Goal: Task Accomplishment & Management: Manage account settings

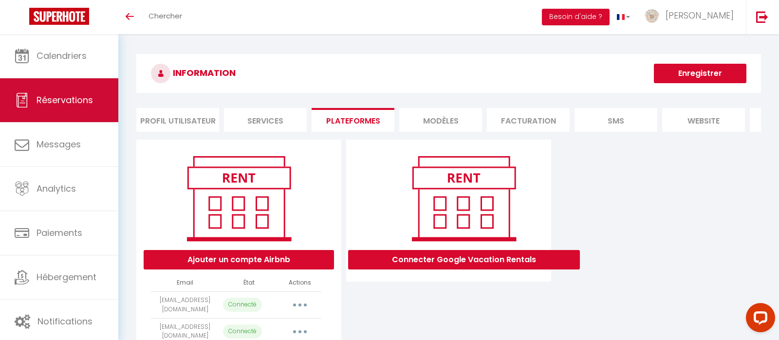
click at [63, 99] on span "Réservations" at bounding box center [65, 100] width 56 height 12
select select "not_cancelled"
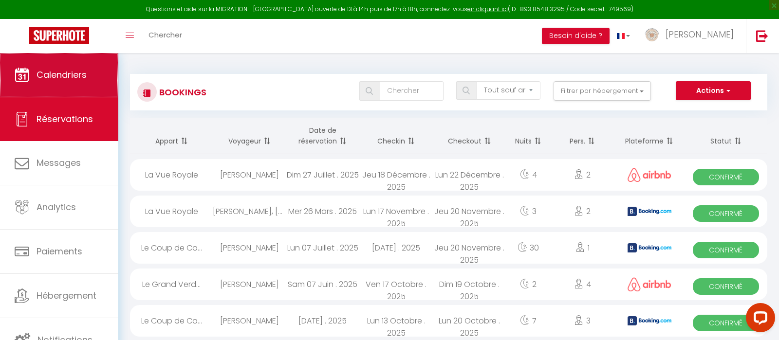
click at [78, 84] on link "Calendriers" at bounding box center [59, 75] width 118 height 44
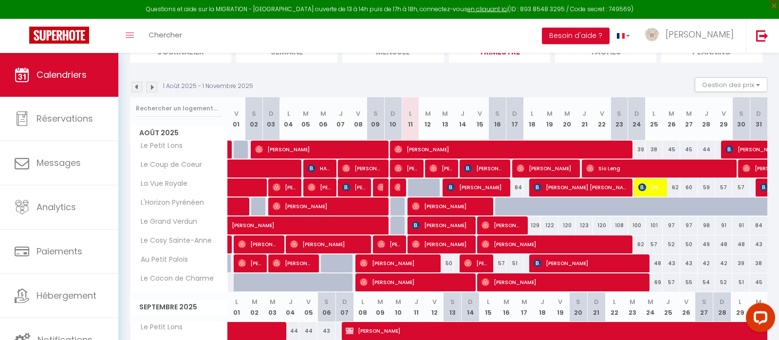
scroll to position [102, 0]
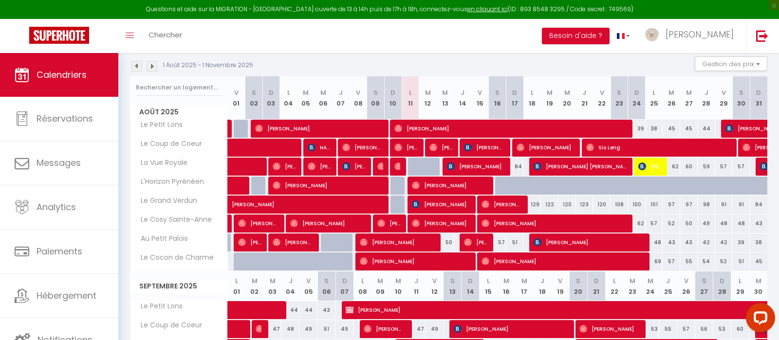
click at [442, 149] on span "[PERSON_NAME]" at bounding box center [440, 147] width 23 height 18
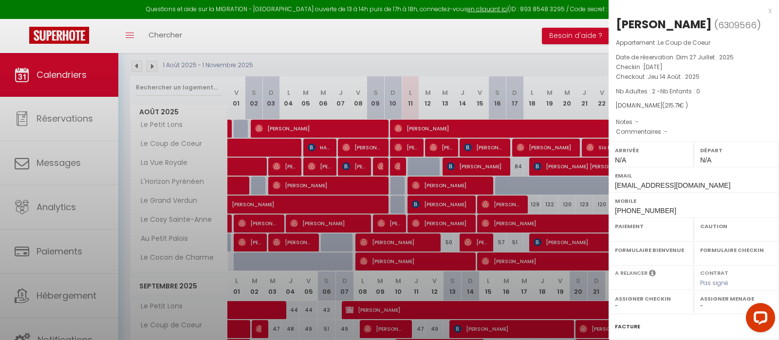
select select "OK"
select select "0"
select select "1"
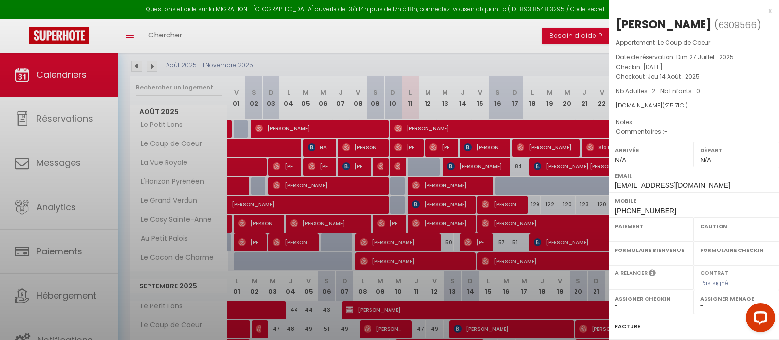
select select
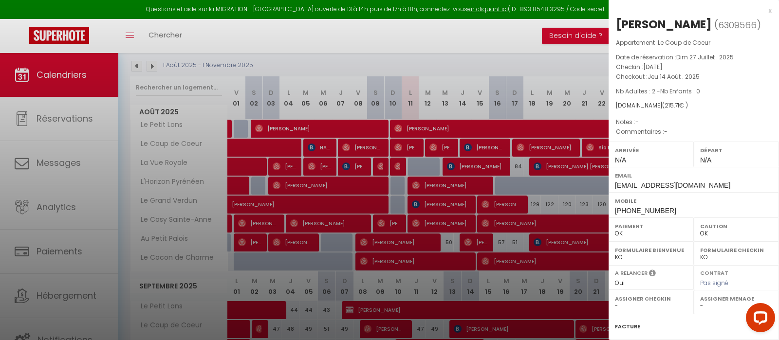
select select "33269"
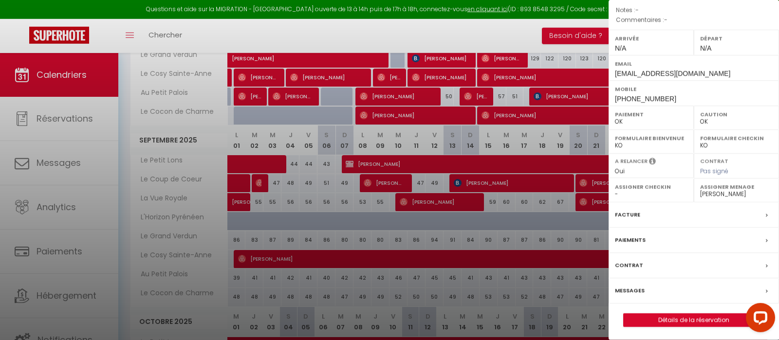
scroll to position [307, 0]
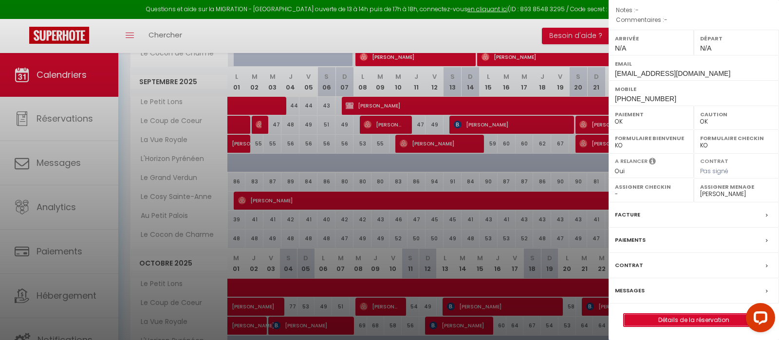
click at [671, 315] on link "Détails de la réservation" at bounding box center [693, 320] width 140 height 13
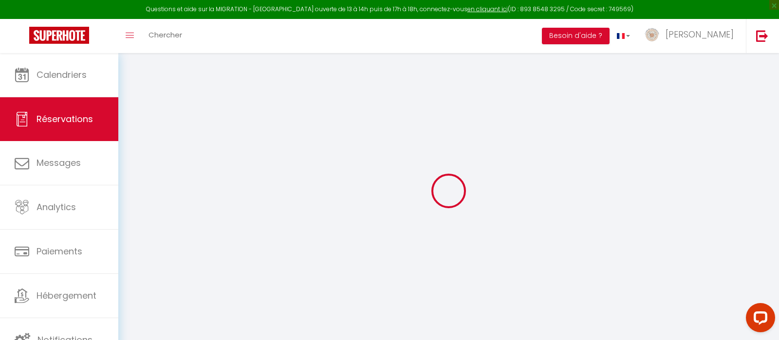
select select "not_cancelled"
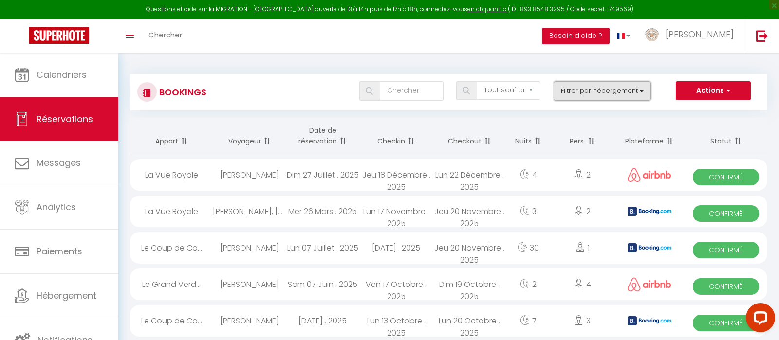
click at [576, 89] on button "Filtrer par hébergement" at bounding box center [601, 90] width 97 height 19
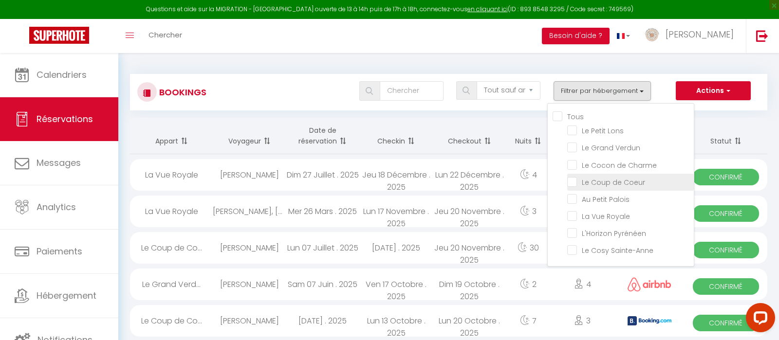
click at [575, 182] on input "Le Coup de Coeur" at bounding box center [630, 182] width 127 height 10
checkbox input "true"
checkbox input "false"
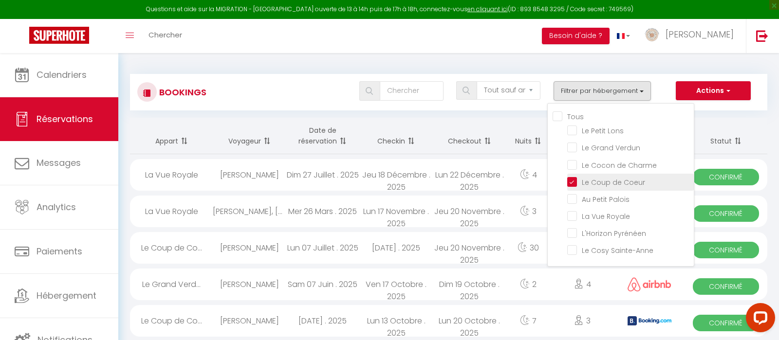
checkbox input "false"
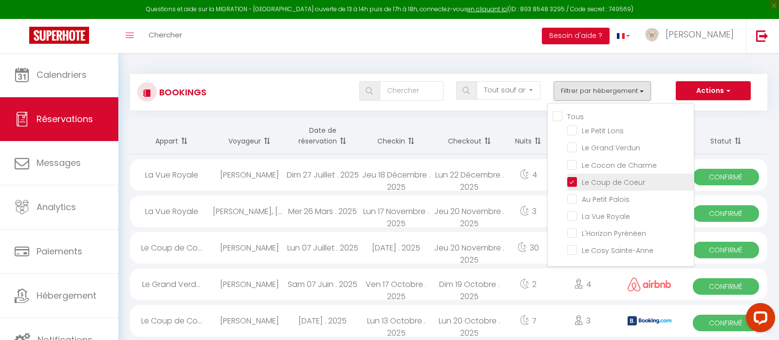
checkbox input "false"
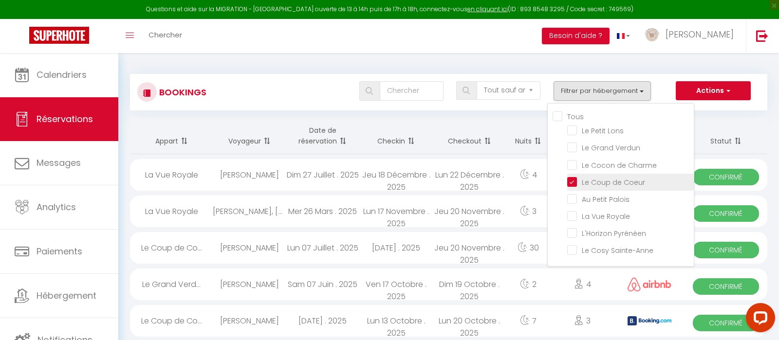
checkbox input "false"
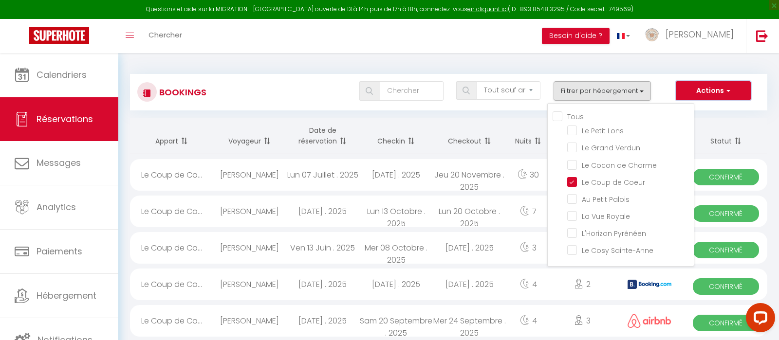
click at [701, 87] on button "Actions" at bounding box center [713, 90] width 75 height 19
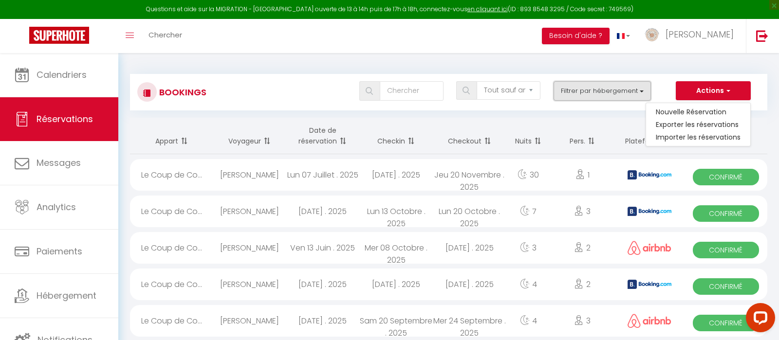
click at [606, 89] on button "Filtrer par hébergement" at bounding box center [601, 90] width 97 height 19
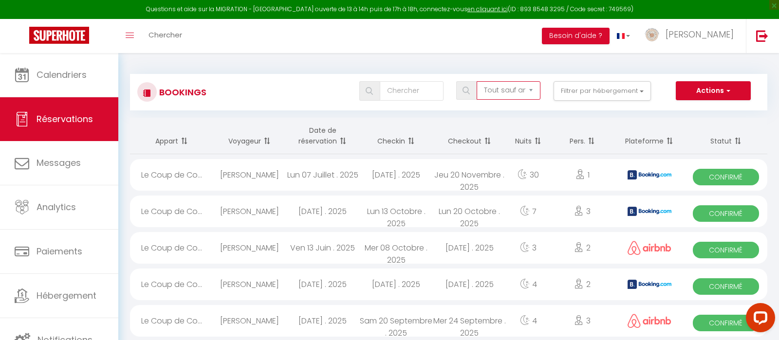
click at [503, 90] on select "Tous les statuts Annulé Confirmé Non Confirmé Tout sauf annulé No Show Request" at bounding box center [509, 90] width 64 height 18
click at [418, 95] on input "text" at bounding box center [412, 90] width 64 height 19
type input "[PERSON_NAME]"
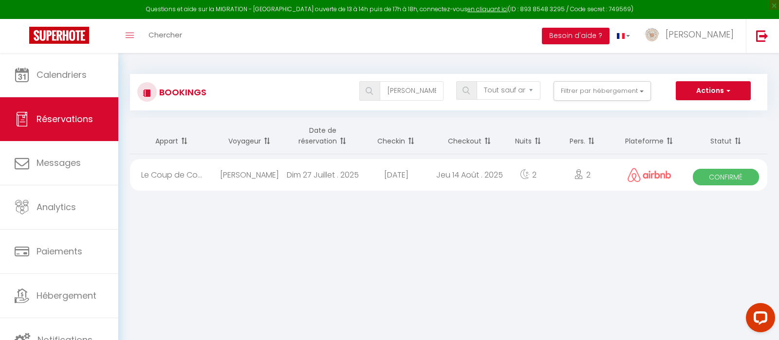
click at [360, 175] on div "[DATE]" at bounding box center [395, 175] width 73 height 32
select select "OK"
select select "0"
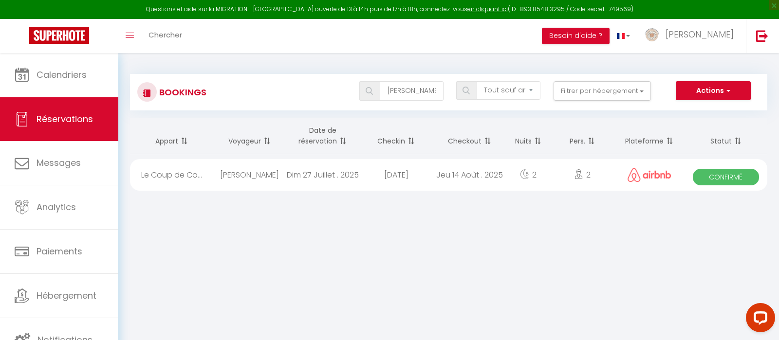
select select "1"
select select
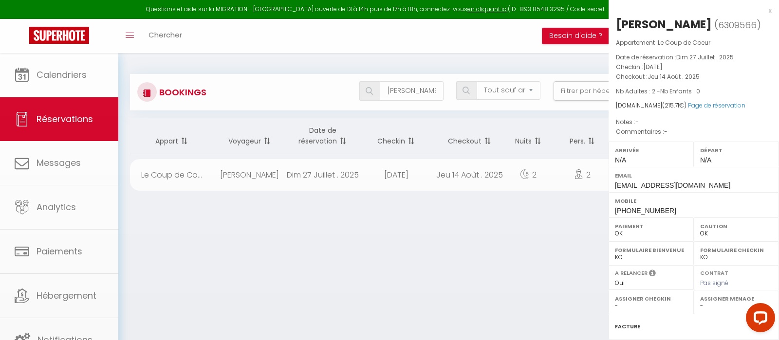
select select "33269"
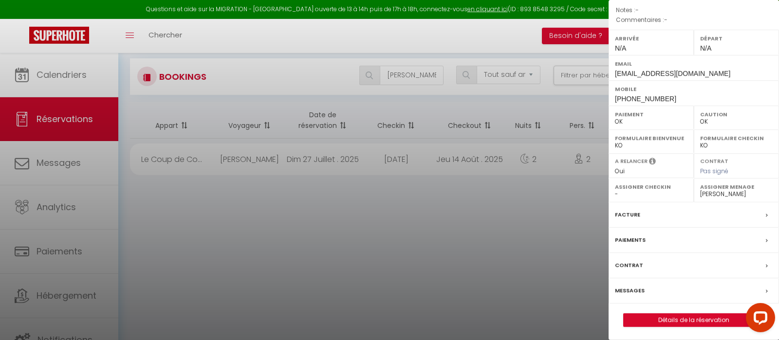
scroll to position [53, 0]
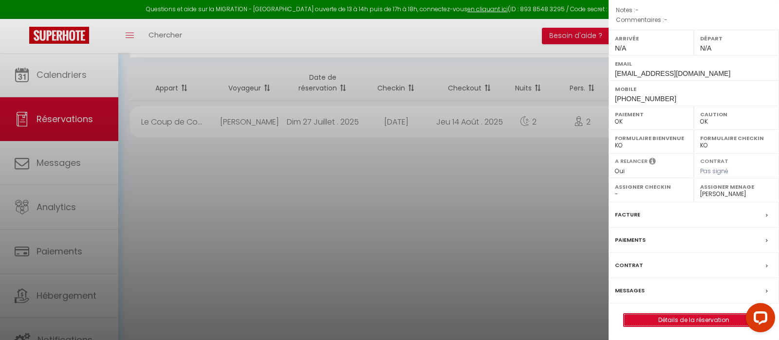
click at [694, 321] on link "Détails de la réservation" at bounding box center [693, 320] width 140 height 13
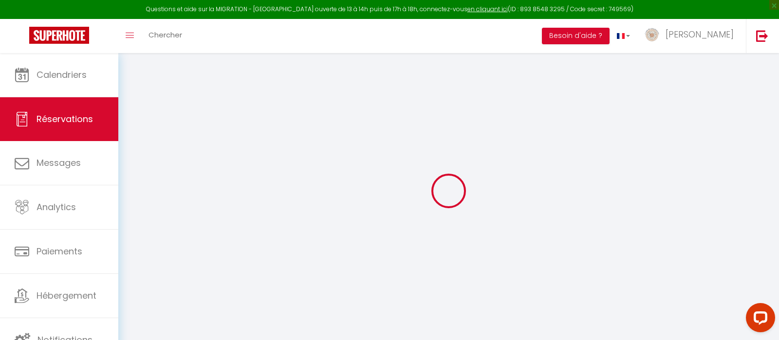
select select "not_cancelled"
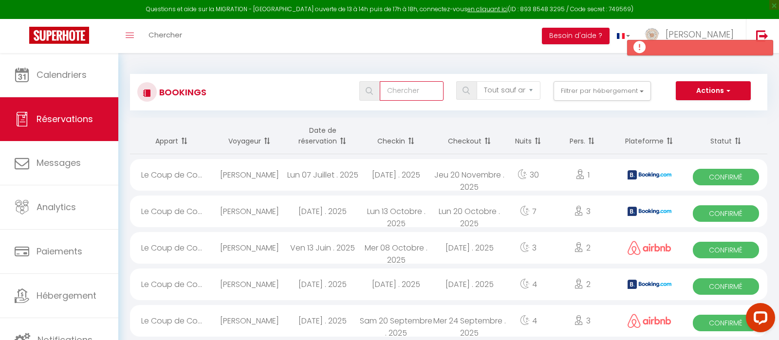
click at [408, 96] on input "text" at bounding box center [412, 90] width 64 height 19
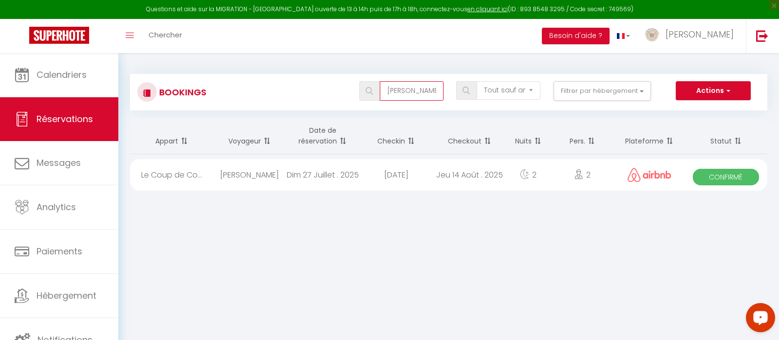
type input "[PERSON_NAME]"
click at [752, 323] on button "Open LiveChat chat widget" at bounding box center [760, 317] width 29 height 29
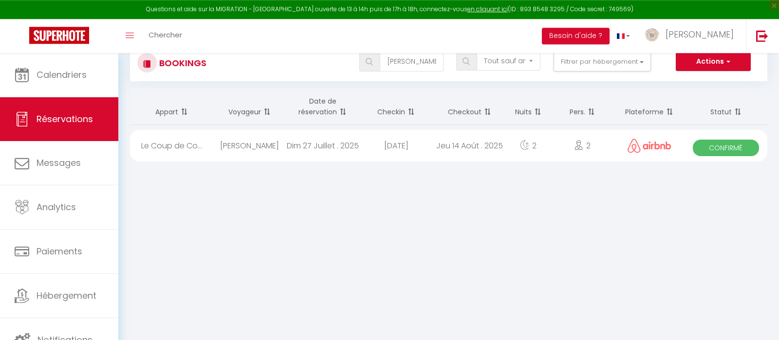
scroll to position [51, 0]
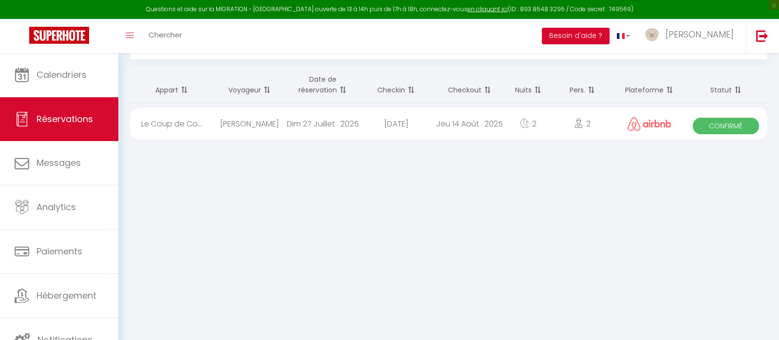
click at [296, 120] on div "Dim 27 Juillet . 2025" at bounding box center [322, 124] width 73 height 32
select select "OK"
select select "0"
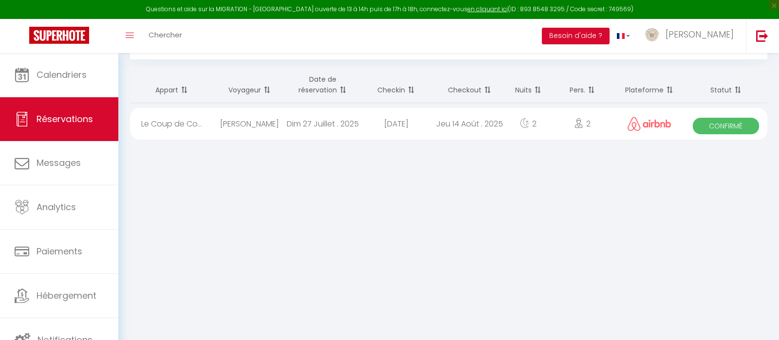
select select "1"
select select
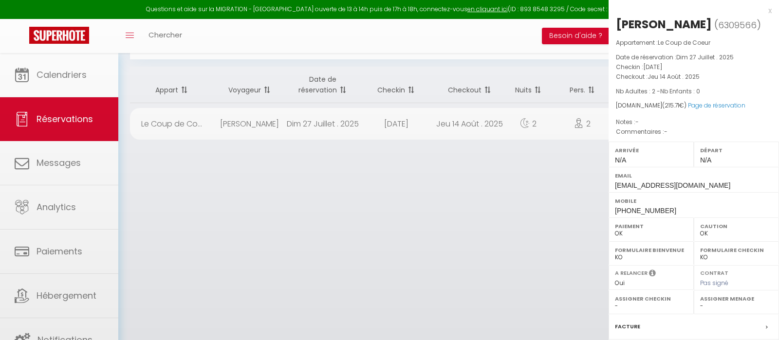
scroll to position [112, 0]
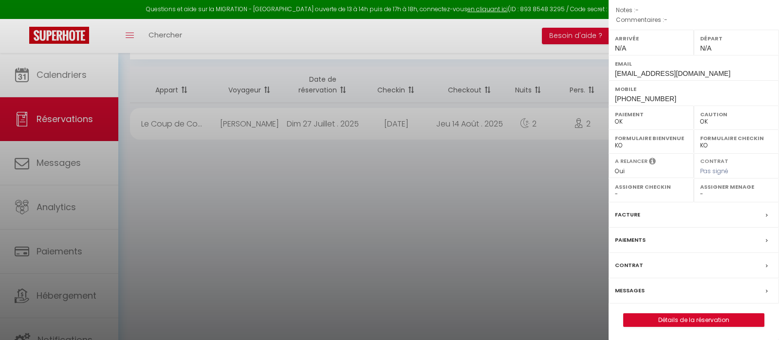
select select "33269"
click at [694, 319] on link "Détails de la réservation" at bounding box center [693, 320] width 140 height 13
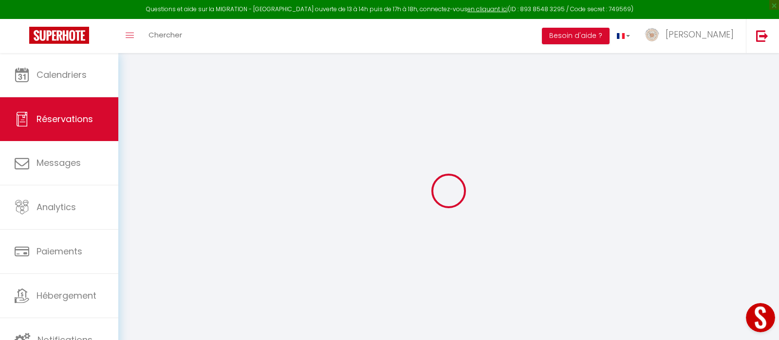
type input "[PERSON_NAME]"
type input "Papillon"
type input "[EMAIL_ADDRESS][DOMAIN_NAME]"
type input "[PHONE_NUMBER]"
select select
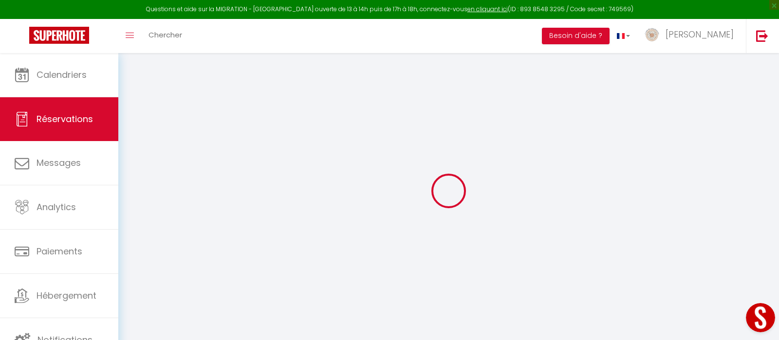
type input "7.34"
select select "52386"
select select "1"
select select
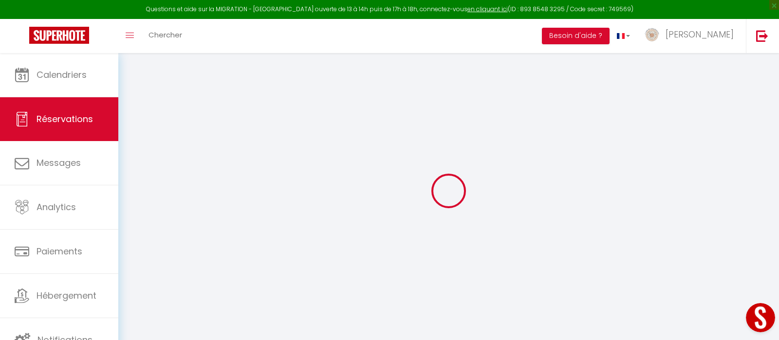
type input "2"
select select "12"
select select
type input "161.1"
checkbox input "false"
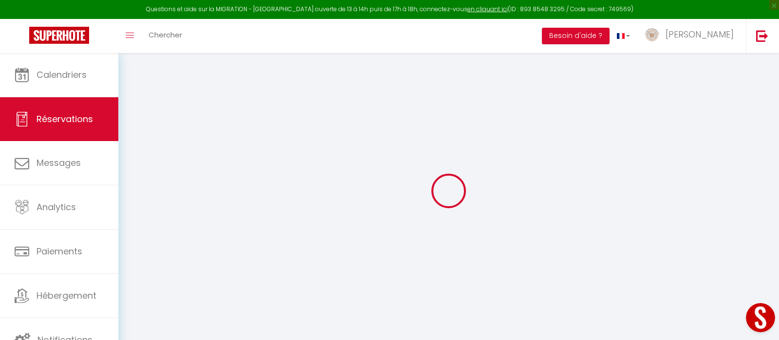
type input "0"
select select "1"
type input "40"
type input "0"
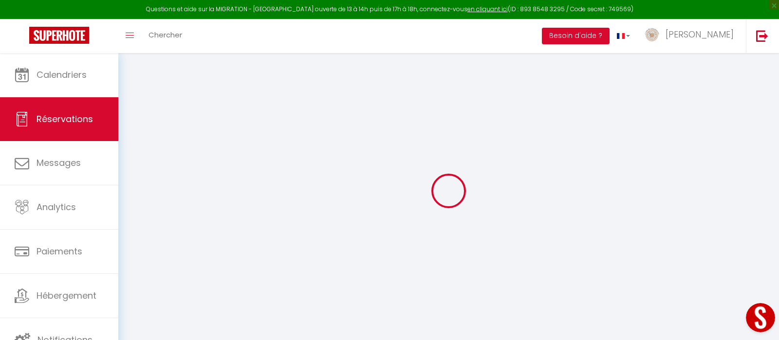
select index
select select
select select "15"
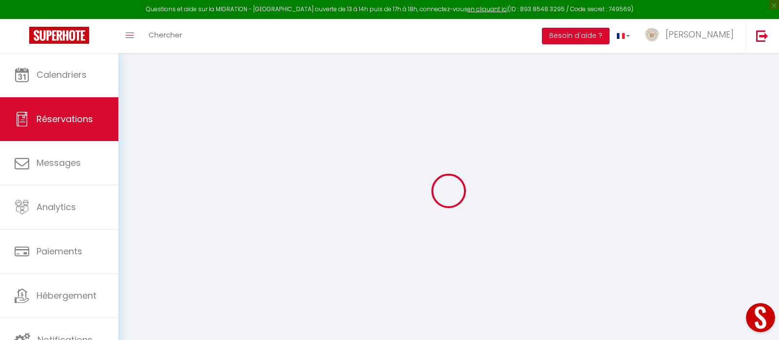
checkbox input "false"
select index
select select
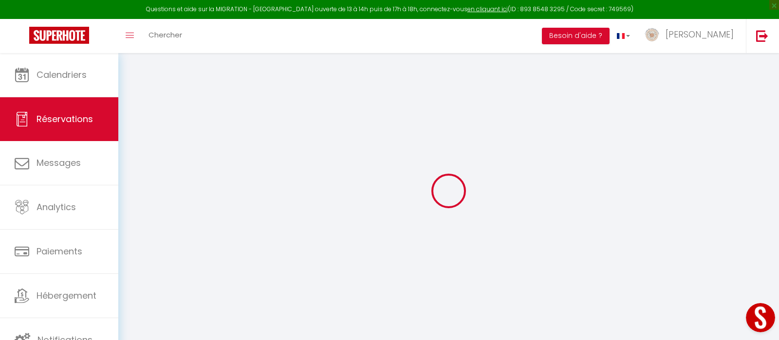
checkbox input "false"
select index
select select
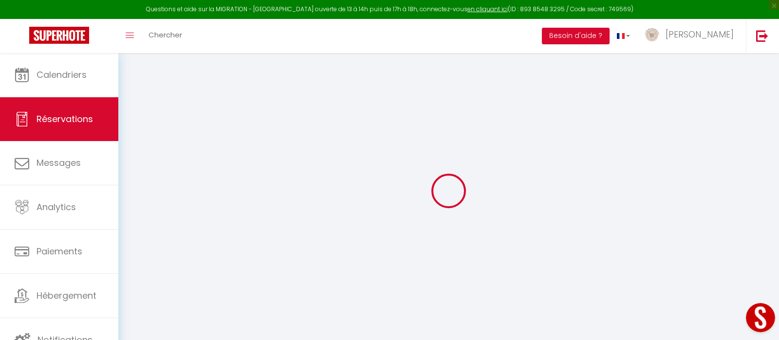
checkbox input "false"
select index
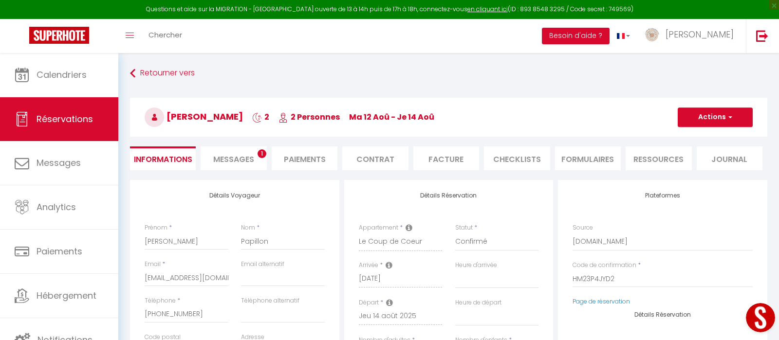
select select
checkbox input "false"
select index
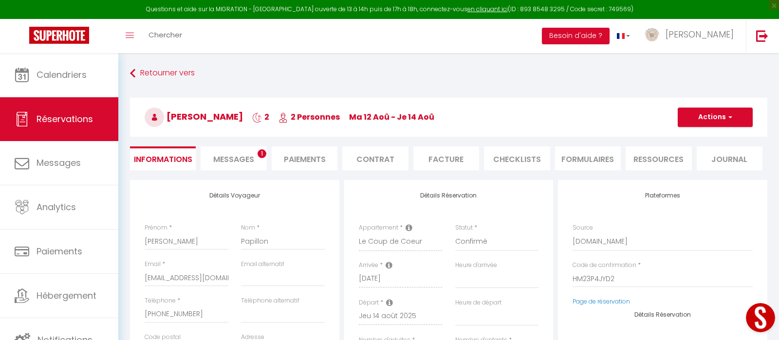
select select
type input "43"
type input "11.61"
select select
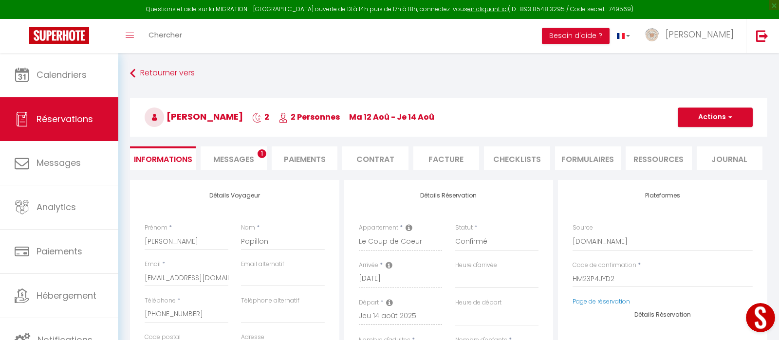
checkbox input "false"
select index
select select
checkbox input "false"
select index
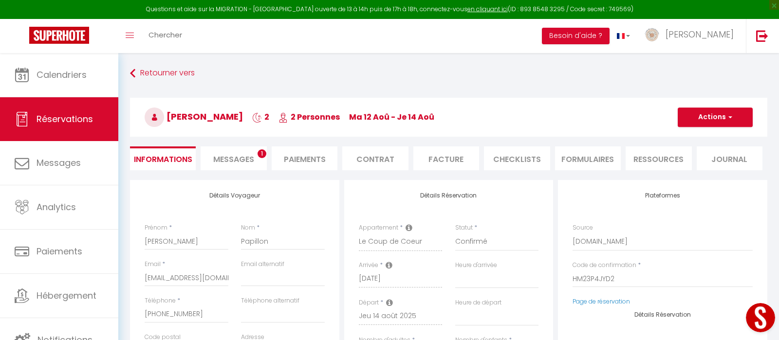
select select
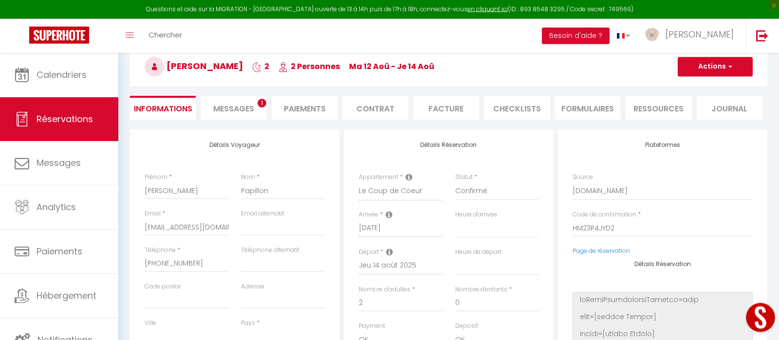
scroll to position [51, 0]
click at [238, 114] on li "Messages 1" at bounding box center [234, 107] width 66 height 24
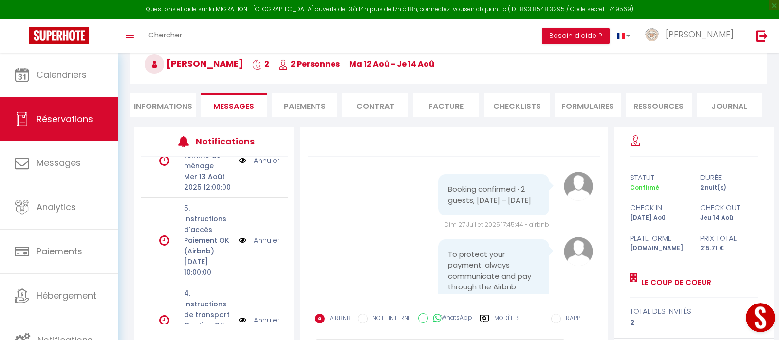
scroll to position [146, 0]
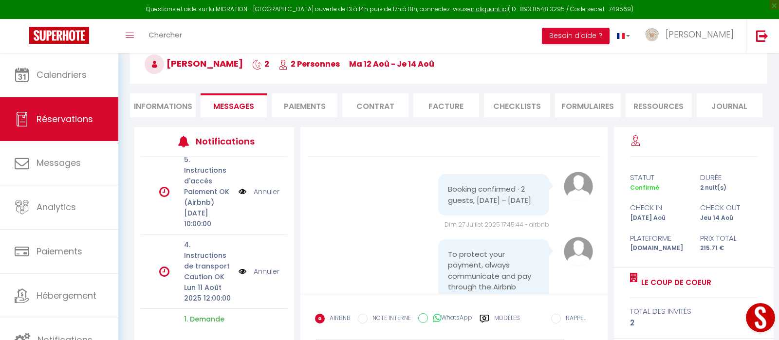
click at [273, 266] on link "Annuler" at bounding box center [267, 271] width 26 height 11
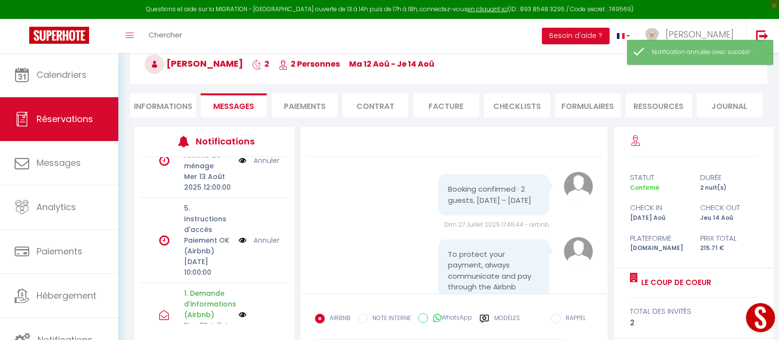
click at [264, 235] on link "Annuler" at bounding box center [267, 240] width 26 height 11
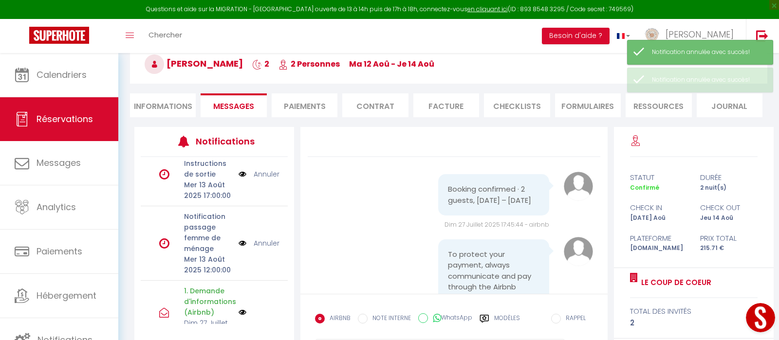
scroll to position [0, 0]
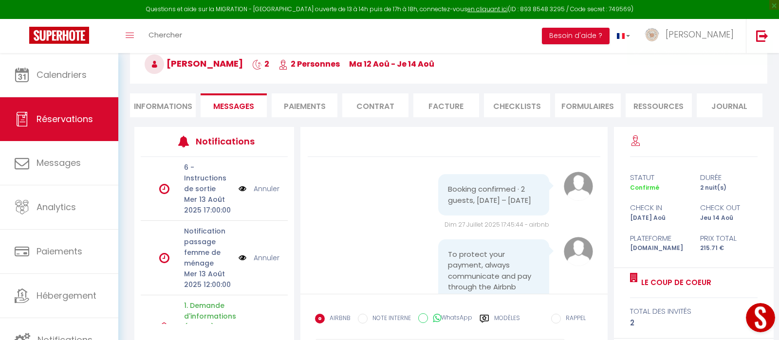
click at [262, 259] on link "Annuler" at bounding box center [267, 258] width 26 height 11
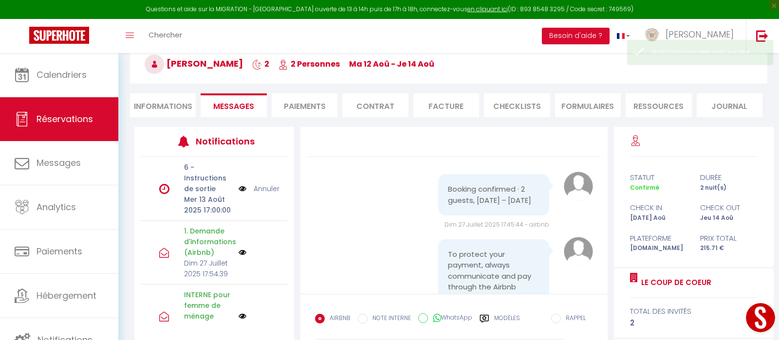
scroll to position [2, 0]
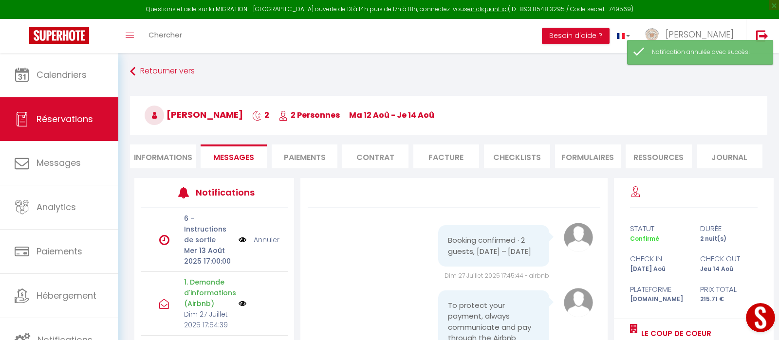
click at [261, 243] on link "Annuler" at bounding box center [267, 240] width 26 height 11
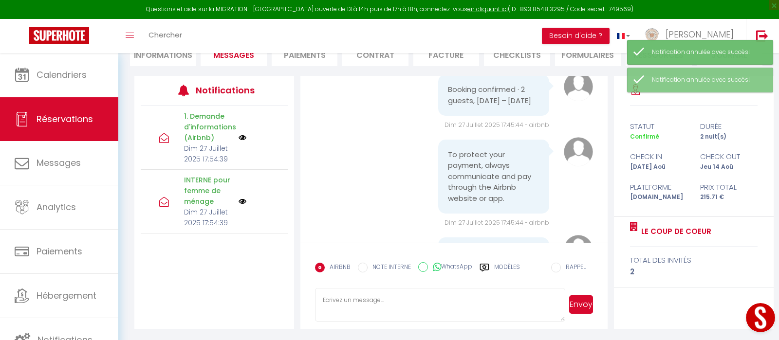
scroll to position [0, 0]
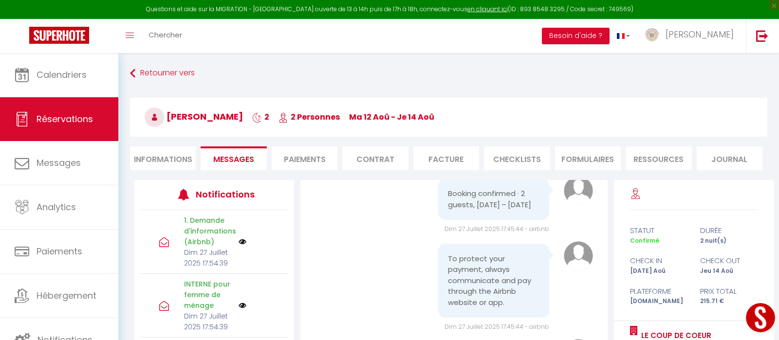
click at [764, 324] on button "Open LiveChat chat widget" at bounding box center [760, 317] width 29 height 29
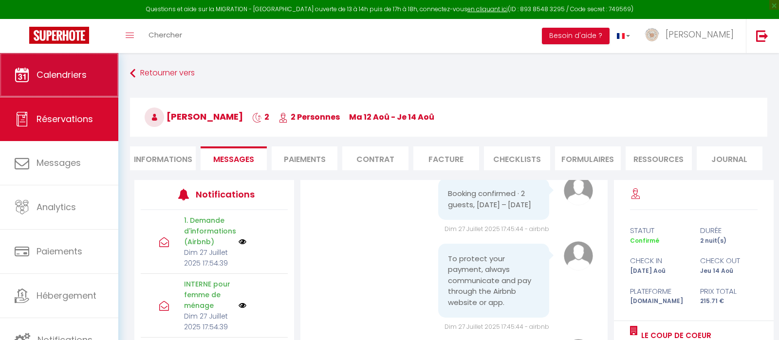
click at [88, 80] on link "Calendriers" at bounding box center [59, 75] width 118 height 44
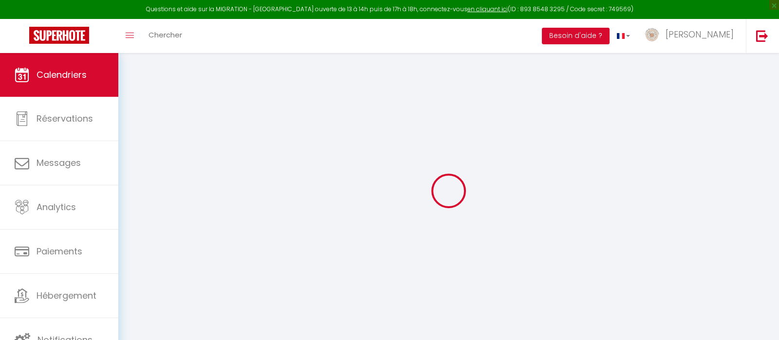
select select
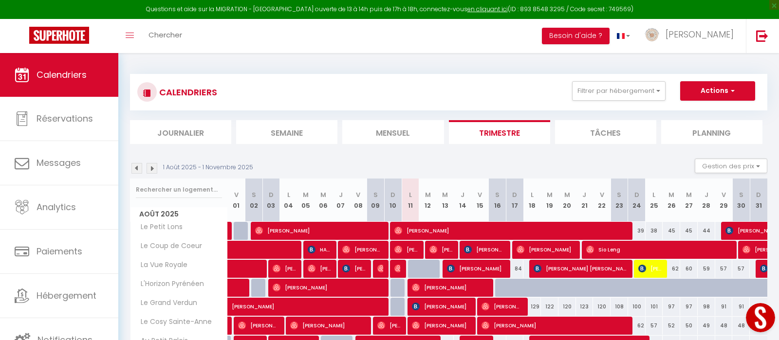
click at [384, 245] on div at bounding box center [380, 250] width 18 height 18
click at [355, 249] on span "[PERSON_NAME]" at bounding box center [362, 249] width 41 height 18
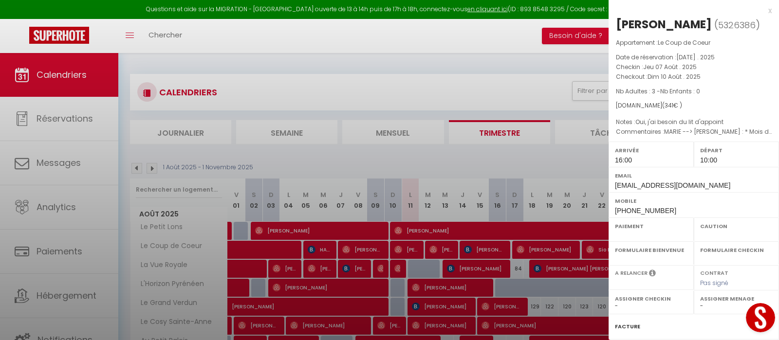
select select "OK"
select select "0"
select select "1"
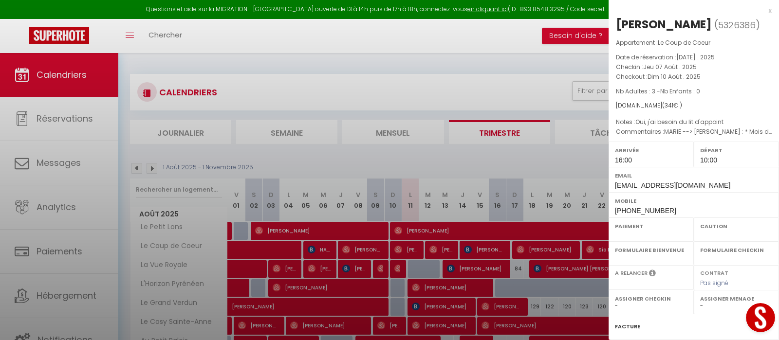
select select
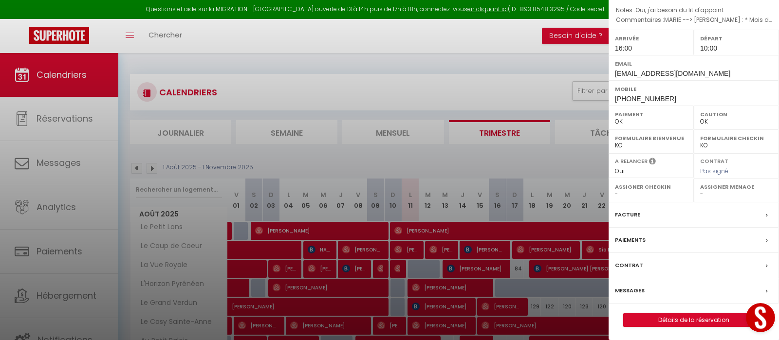
select select "33269"
click at [711, 315] on link "Détails de la réservation" at bounding box center [693, 320] width 140 height 13
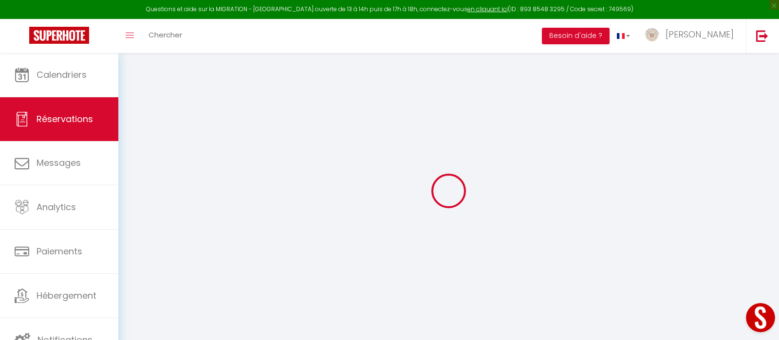
type input "[PERSON_NAME]"
type input "Jacoby"
type input "[EMAIL_ADDRESS][DOMAIN_NAME]"
type input "[PHONE_NUMBER]"
select select
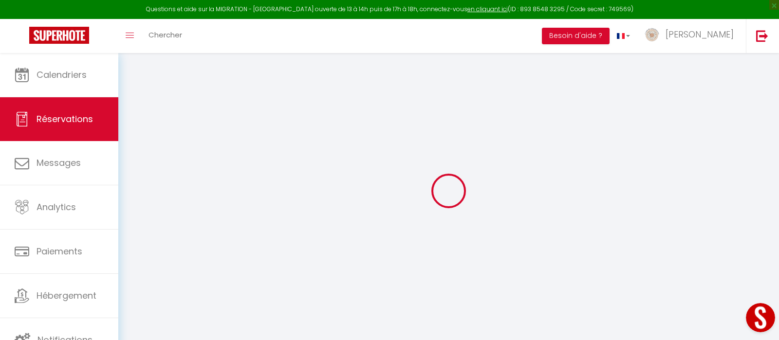
type input "12.27"
select select "52386"
select select "1"
select select
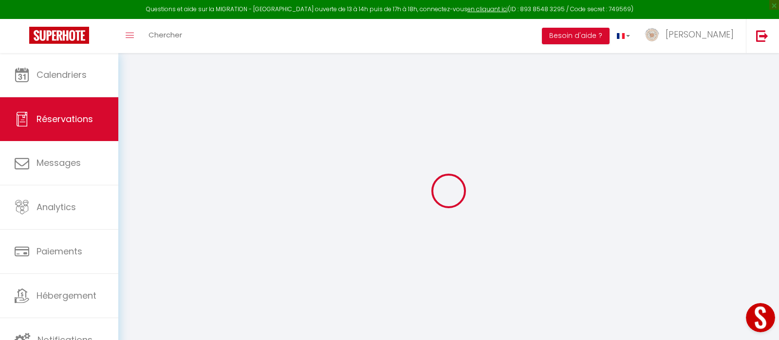
type input "3"
select select "12"
select select
type input "300"
checkbox input "false"
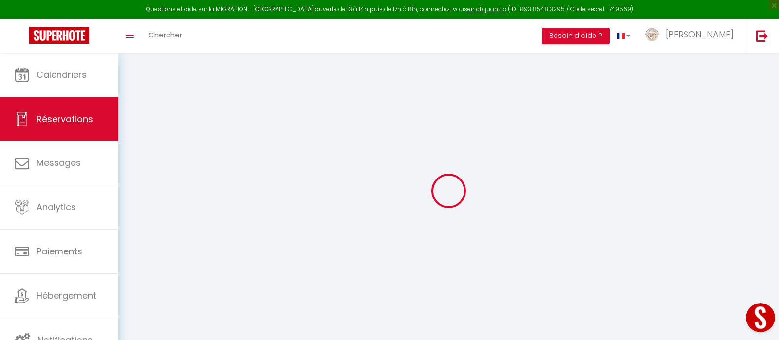
type input "0"
select select "1"
type input "40"
type input "0"
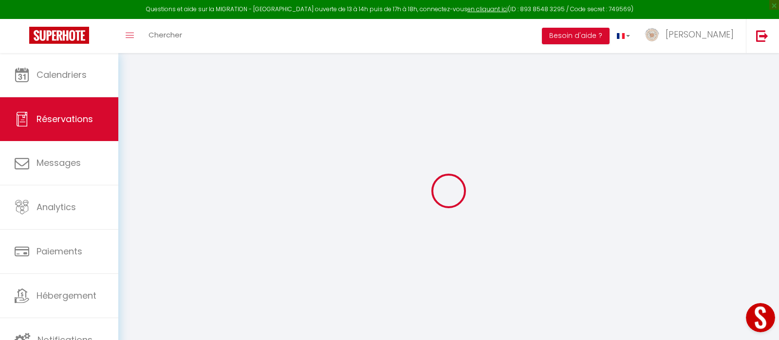
select index
select select
select select "15"
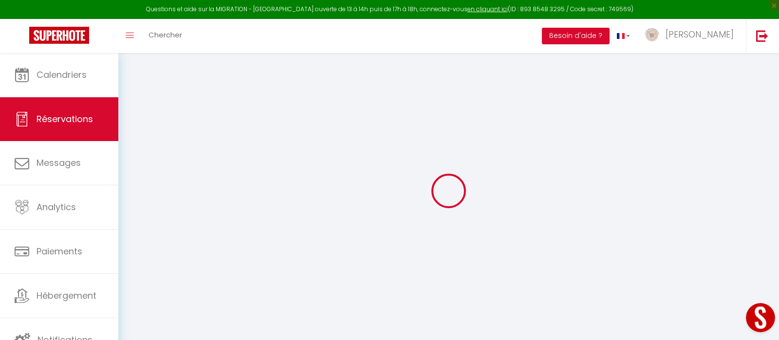
checkbox input "false"
select index
select select
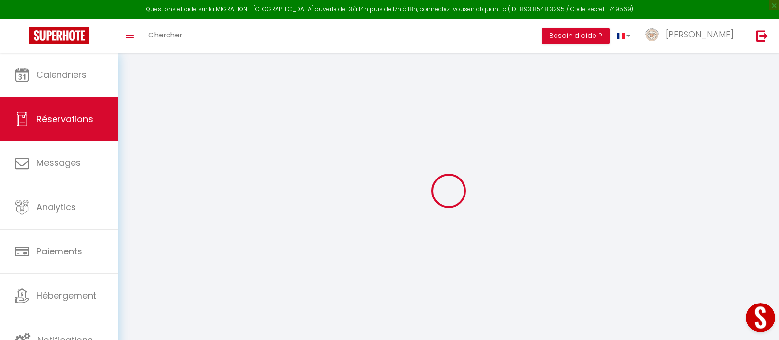
checkbox input "false"
select index
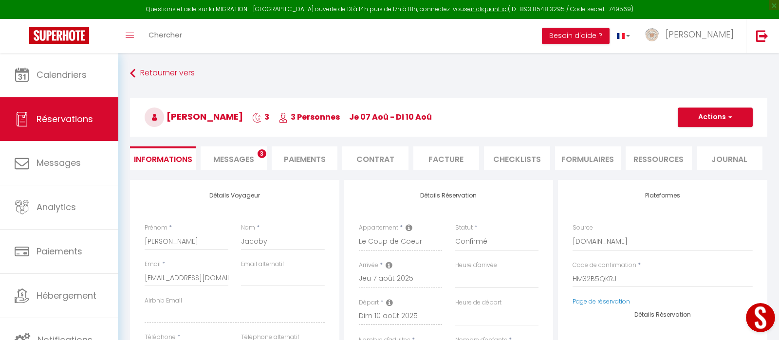
select select
checkbox input "false"
select index "Oui, j'ai besoin du lit d'appoint"
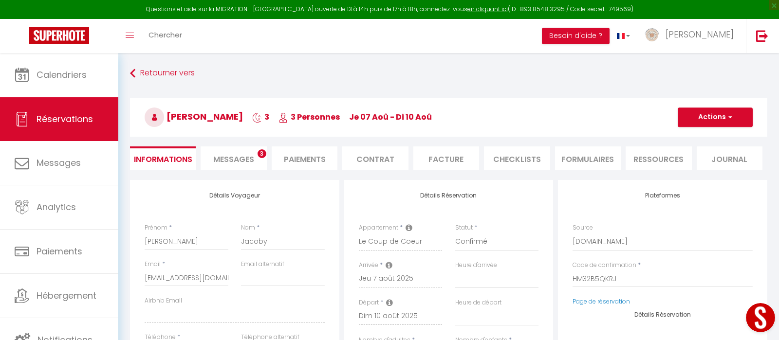
type voyageur1 "MARIE --> [PERSON_NAME] : * Mois d'août vendu + cher que d'habitude, donc mettr…"
select select
type input "41"
select select
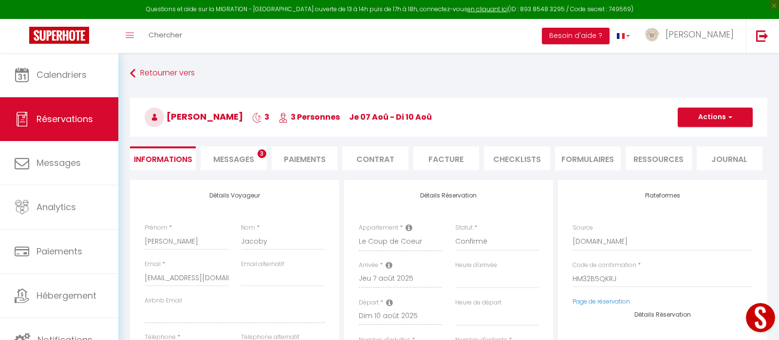
checkbox input "false"
select select
checkbox input "false"
select select "16:00"
select select "10:00"
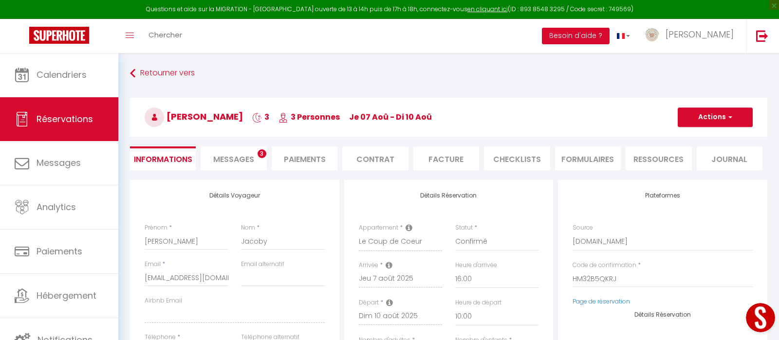
click at [752, 333] on div at bounding box center [758, 319] width 41 height 41
click at [760, 305] on button "Open LiveChat chat widget" at bounding box center [760, 317] width 29 height 29
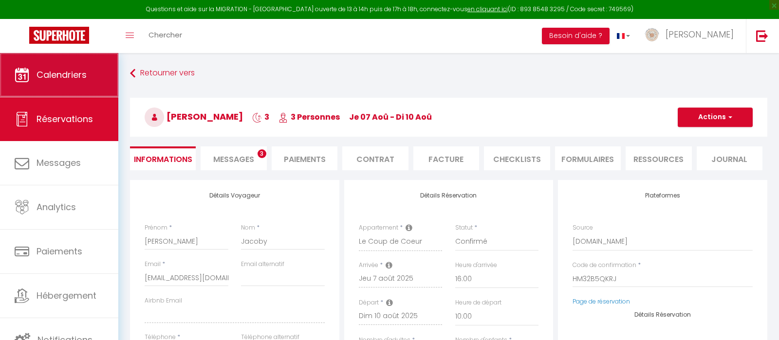
click at [78, 74] on span "Calendriers" at bounding box center [62, 75] width 50 height 12
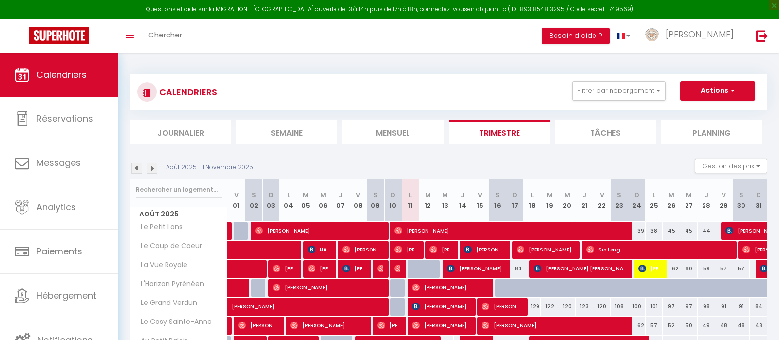
scroll to position [51, 0]
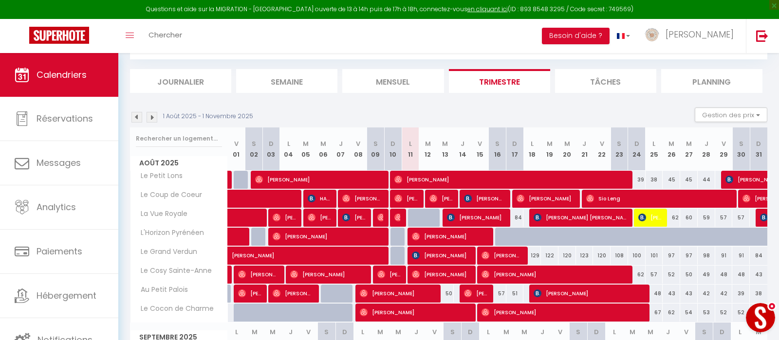
click at [760, 320] on button "Open LiveChat chat widget" at bounding box center [760, 317] width 29 height 29
click at [442, 195] on span "[PERSON_NAME]" at bounding box center [440, 198] width 23 height 18
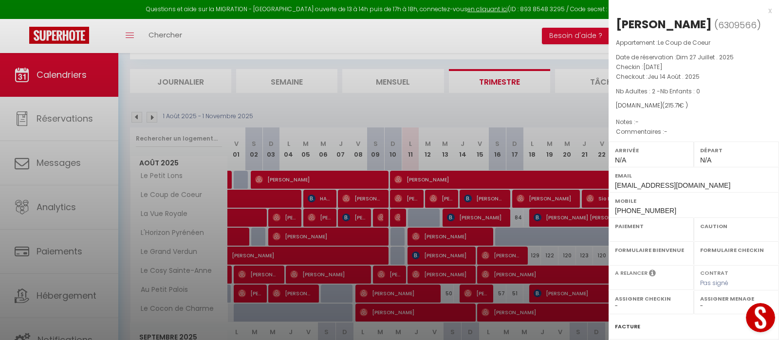
select select "OK"
select select "0"
select select "1"
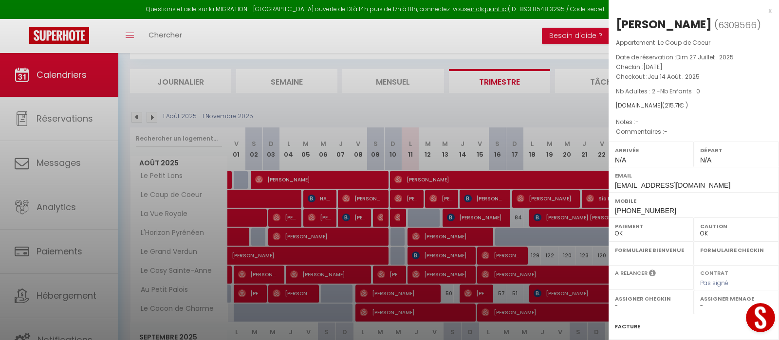
select select
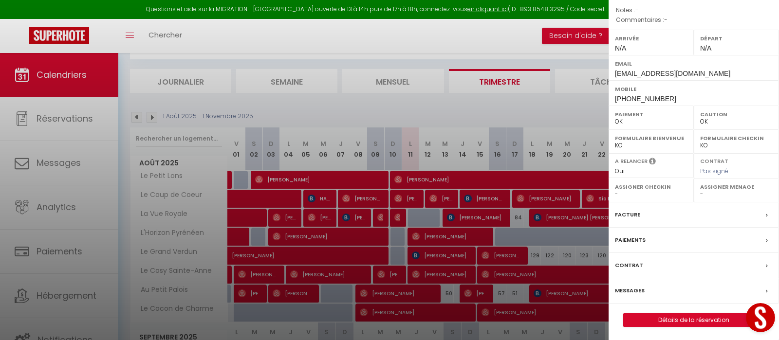
select select "33269"
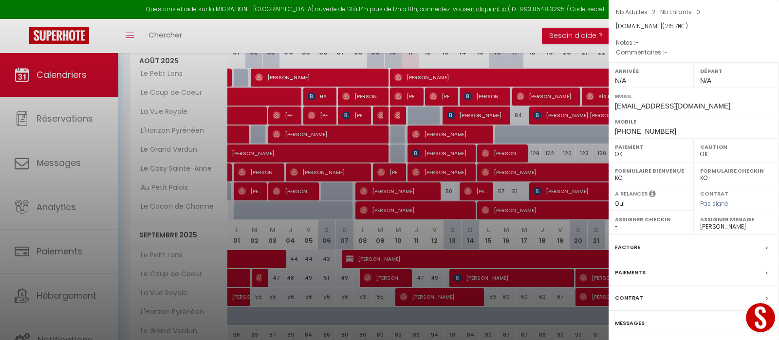
scroll to position [97, 0]
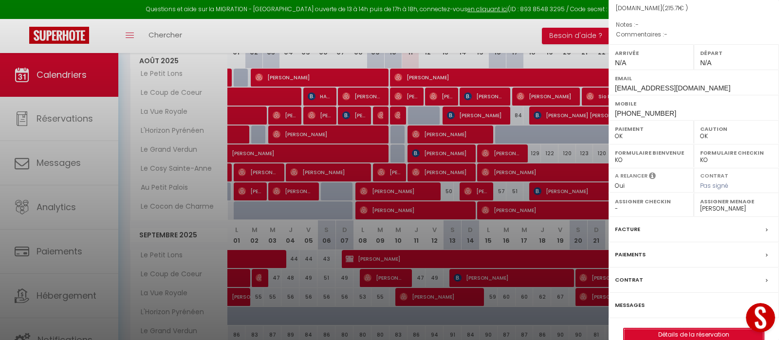
click at [656, 332] on link "Détails de la réservation" at bounding box center [693, 335] width 140 height 13
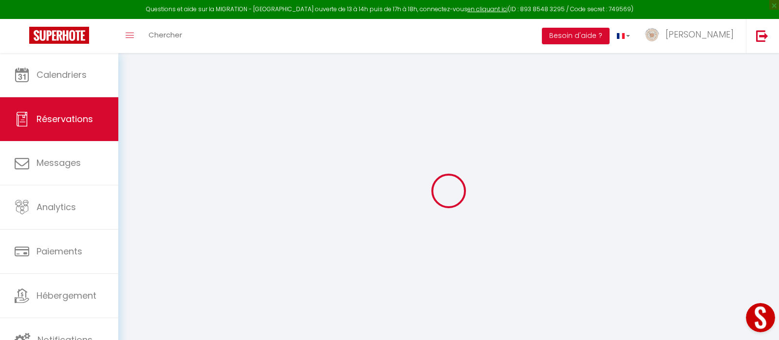
type input "[PERSON_NAME]"
type input "Papillon"
type input "[EMAIL_ADDRESS][DOMAIN_NAME]"
type input "[PHONE_NUMBER]"
select select
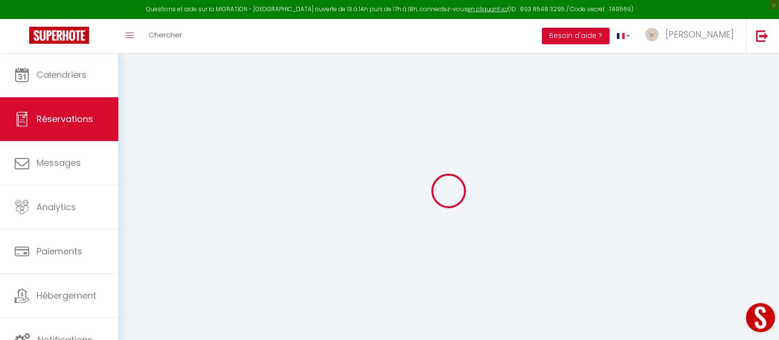
type input "7.34"
select select "52386"
select select "1"
select select
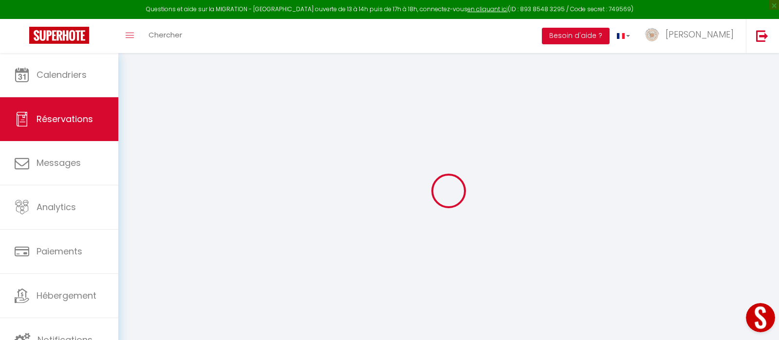
type input "2"
select select "12"
select select
type input "161.1"
checkbox input "false"
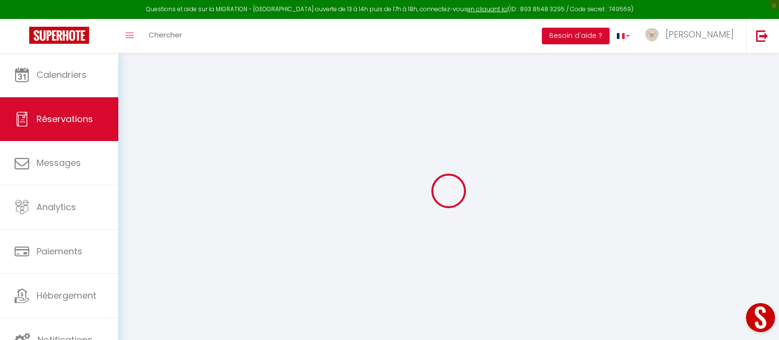
type input "0"
select select "1"
type input "40"
type input "0"
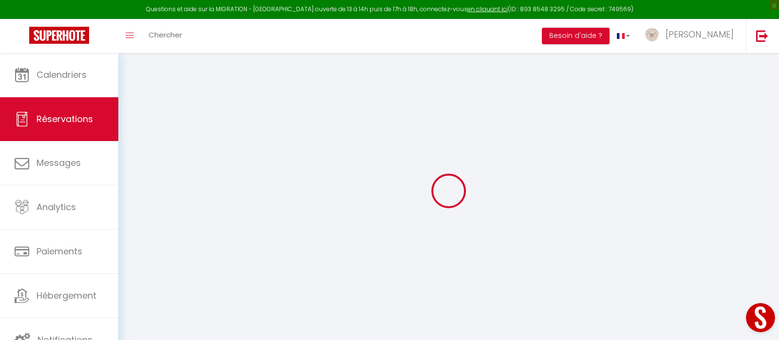
select index
select select
select select "15"
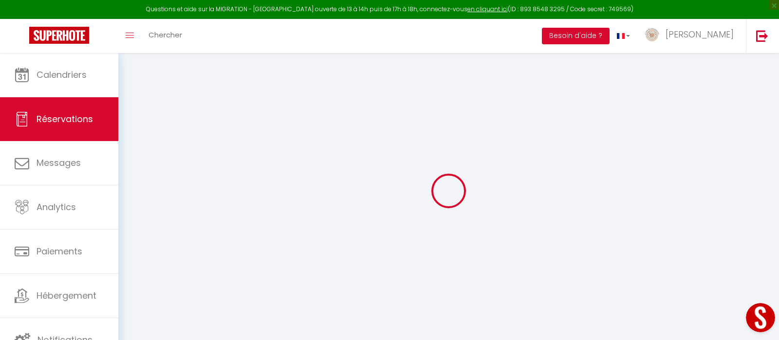
checkbox input "false"
select index
select select
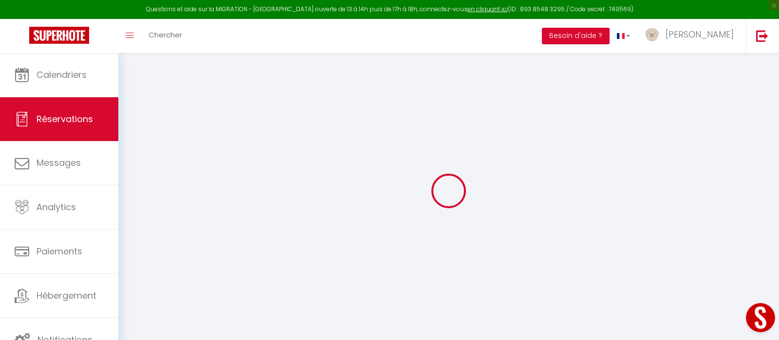
checkbox input "false"
select index
select select
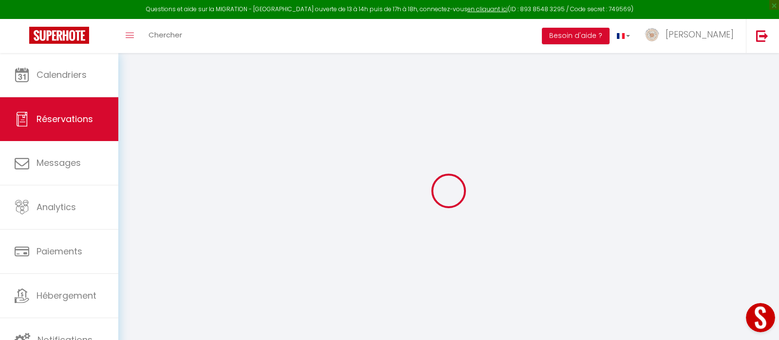
checkbox input "false"
select index
select select
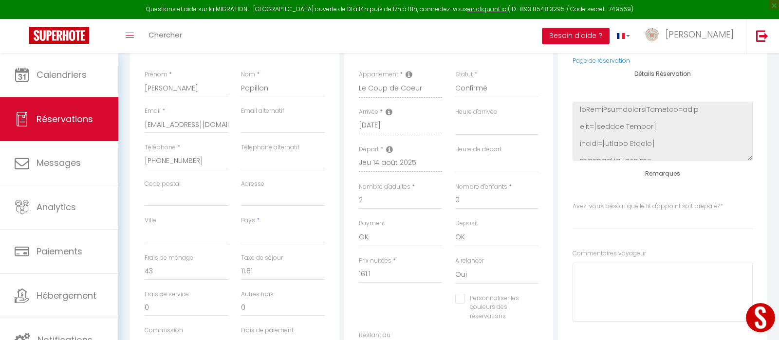
scroll to position [256, 0]
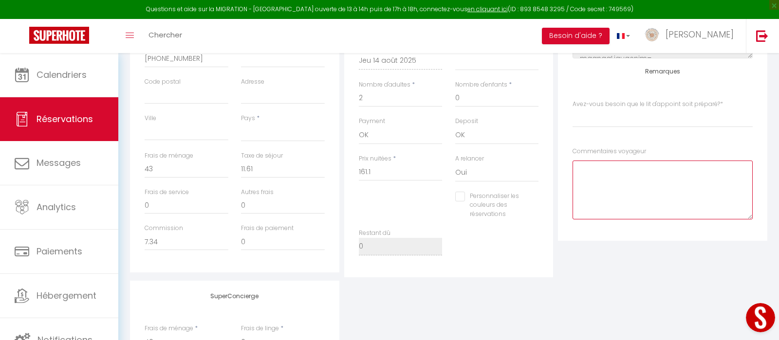
click at [622, 196] on voyageur1 at bounding box center [662, 190] width 180 height 59
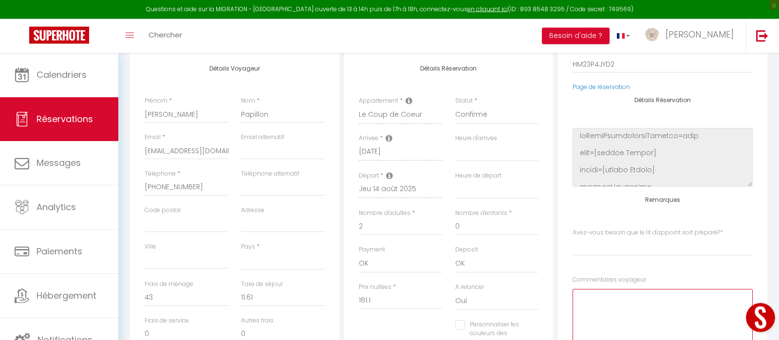
scroll to position [153, 0]
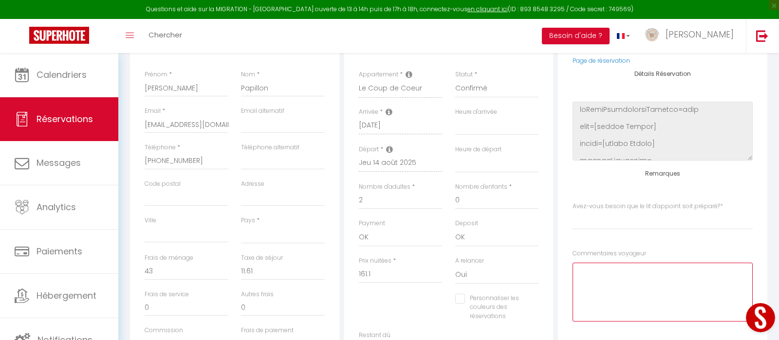
click at [635, 272] on voyageur1 at bounding box center [662, 292] width 180 height 59
click at [604, 281] on voyageur1 at bounding box center [662, 292] width 180 height 59
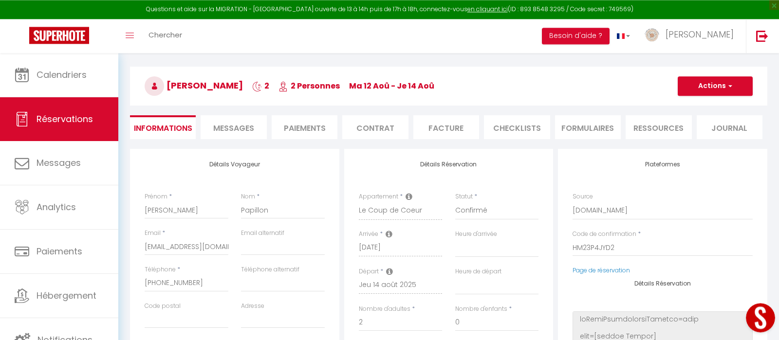
scroll to position [0, 0]
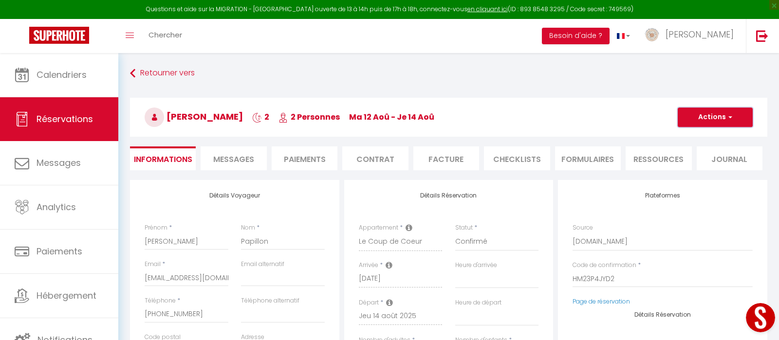
click at [729, 114] on span "button" at bounding box center [729, 117] width 6 height 9
click at [690, 140] on link "Enregistrer" at bounding box center [705, 138] width 77 height 13
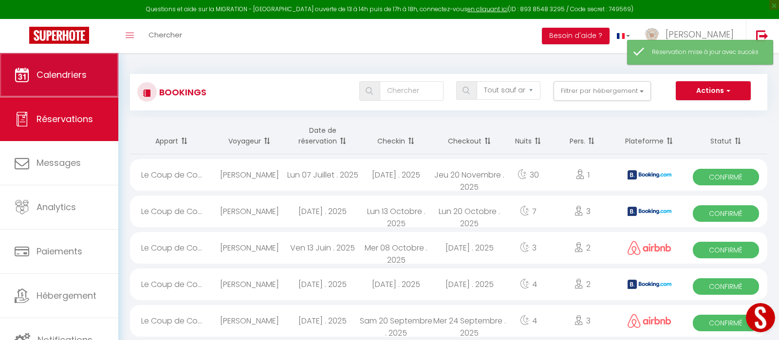
click at [95, 82] on link "Calendriers" at bounding box center [59, 75] width 118 height 44
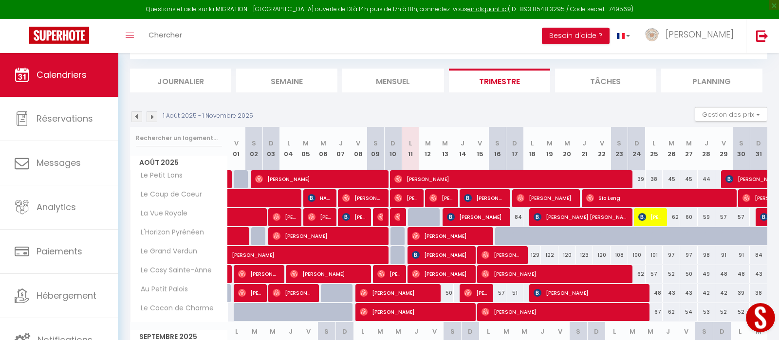
scroll to position [51, 0]
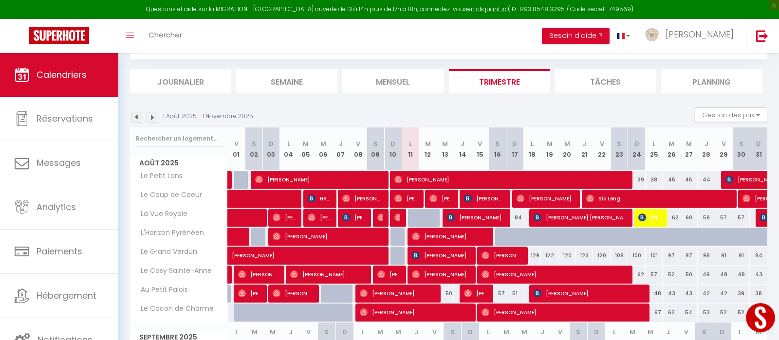
click at [541, 175] on span "[PERSON_NAME]" at bounding box center [511, 179] width 234 height 18
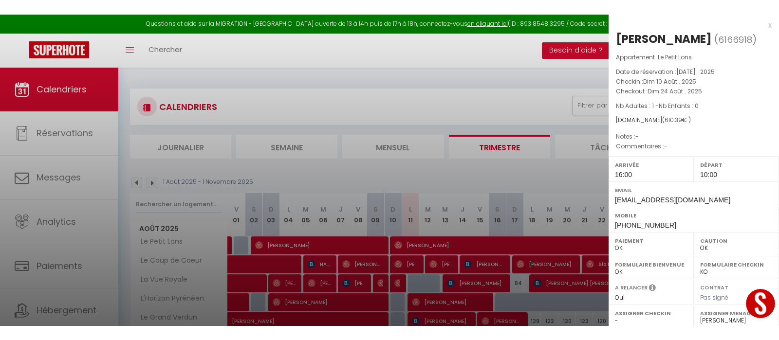
scroll to position [97, 0]
